Goal: Check status

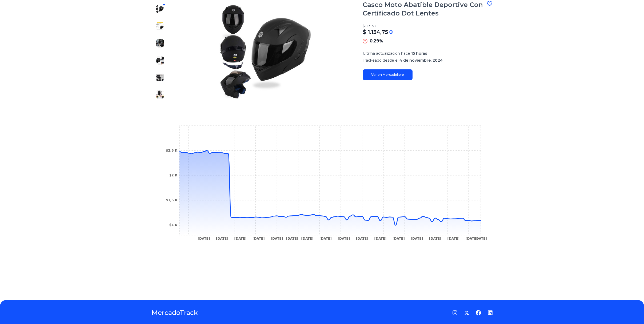
scroll to position [90, 0]
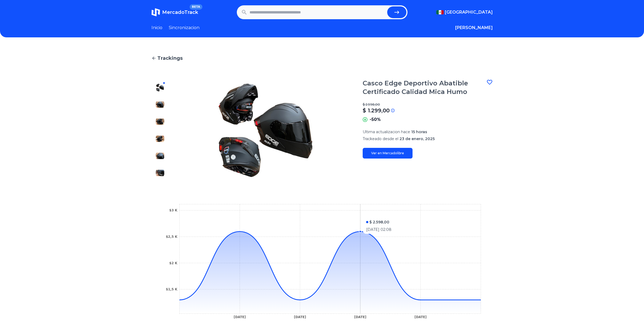
scroll to position [42, 0]
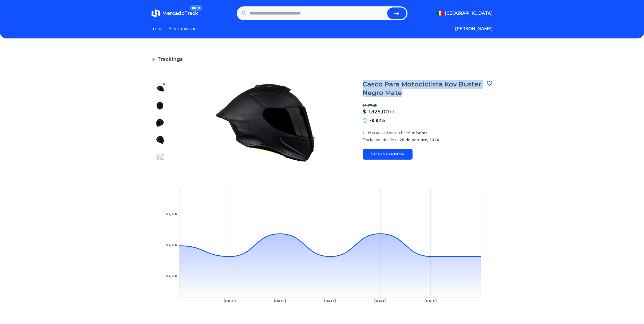
drag, startPoint x: 365, startPoint y: 84, endPoint x: 405, endPoint y: 91, distance: 40.2
click at [405, 91] on h1 "Casco Para Motociclista Kov Buster Negro Mate" at bounding box center [425, 88] width 124 height 17
copy h1 "Casco Para Motociclista Kov Buster Negro Mate"
